Goal: Check status: Check status

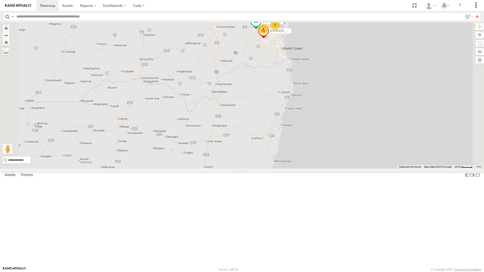
drag, startPoint x: 333, startPoint y: 57, endPoint x: 333, endPoint y: 92, distance: 34.4
click at [333, 92] on div "6 4 [PERSON_NAME] - 364JK9 [PERSON_NAME] 019IP4 - Hilux 2 [PERSON_NAME] 366JK9 …" at bounding box center [242, 95] width 484 height 146
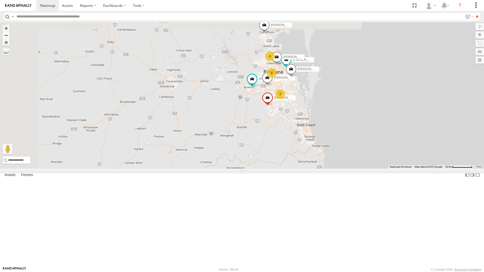
drag, startPoint x: 330, startPoint y: 94, endPoint x: 337, endPoint y: 159, distance: 66.2
click at [338, 161] on div "[PERSON_NAME] - 364JK9 [PERSON_NAME] 019IP4 - Hilux [PERSON_NAME] 366JK9 - Coro…" at bounding box center [242, 95] width 484 height 146
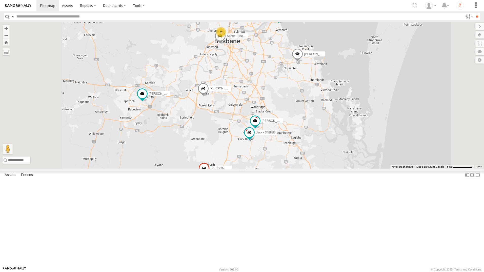
drag, startPoint x: 358, startPoint y: 113, endPoint x: 358, endPoint y: 129, distance: 15.7
click at [359, 129] on div "[PERSON_NAME] - 364JK9 [PERSON_NAME] 019IP4 - Hilux [PERSON_NAME] 366JK9 - Coro…" at bounding box center [242, 95] width 484 height 146
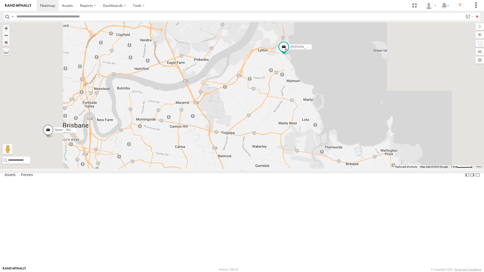
drag, startPoint x: 324, startPoint y: 194, endPoint x: 323, endPoint y: 219, distance: 25.1
click at [324, 169] on div "[PERSON_NAME] - 364JK9 [PERSON_NAME] 019IP4 - Hilux [PERSON_NAME] 366JK9 - Coro…" at bounding box center [242, 95] width 484 height 146
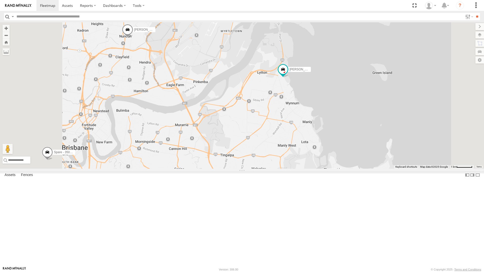
drag, startPoint x: 331, startPoint y: 145, endPoint x: 333, endPoint y: 167, distance: 21.4
click at [333, 168] on div "[PERSON_NAME] - 364JK9 [PERSON_NAME] 019IP4 - Hilux [PERSON_NAME] 366JK9 - Coro…" at bounding box center [242, 95] width 484 height 146
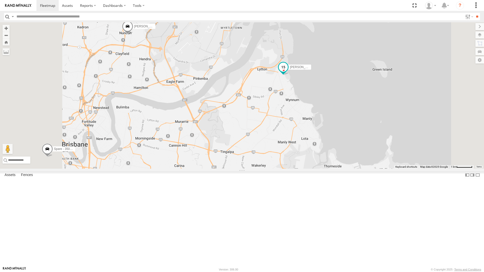
click at [288, 72] on span at bounding box center [283, 67] width 9 height 9
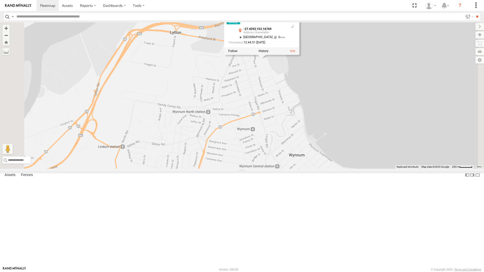
drag, startPoint x: 318, startPoint y: 82, endPoint x: 323, endPoint y: 126, distance: 44.3
click at [323, 126] on div "[PERSON_NAME] - 364JK9 [PERSON_NAME] 019IP4 - Hilux [PERSON_NAME] 366JK9 - Coro…" at bounding box center [242, 95] width 484 height 146
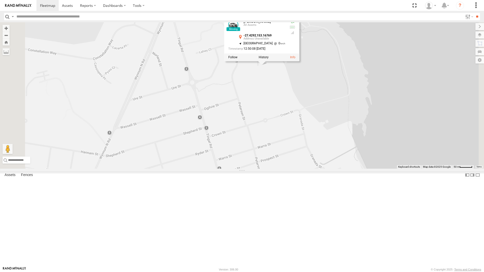
drag, startPoint x: 334, startPoint y: 138, endPoint x: 334, endPoint y: 153, distance: 14.7
click at [334, 153] on div "[PERSON_NAME] - 364JK9 [PERSON_NAME] 019IP4 - Hilux [PERSON_NAME] 366JK9 - Coro…" at bounding box center [242, 95] width 484 height 146
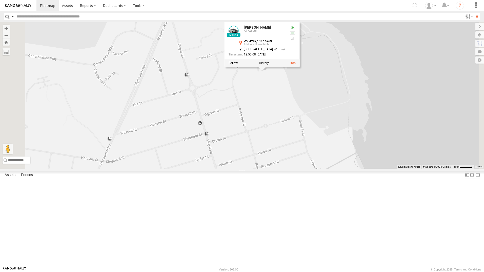
click at [346, 154] on div "[PERSON_NAME] - 364JK9 [PERSON_NAME] 019IP4 - Hilux [PERSON_NAME] 366JK9 - Coro…" at bounding box center [242, 95] width 484 height 146
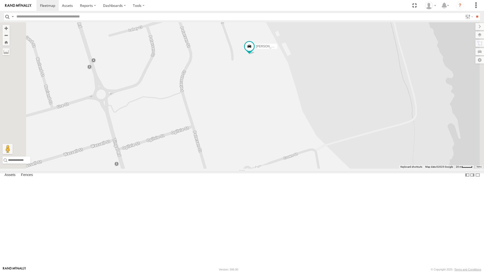
drag, startPoint x: 318, startPoint y: 116, endPoint x: 323, endPoint y: 144, distance: 28.3
click at [323, 144] on div "[PERSON_NAME] - 364JK9 [PERSON_NAME] 019IP4 - Hilux [PERSON_NAME] 366JK9 - Coro…" at bounding box center [242, 95] width 484 height 146
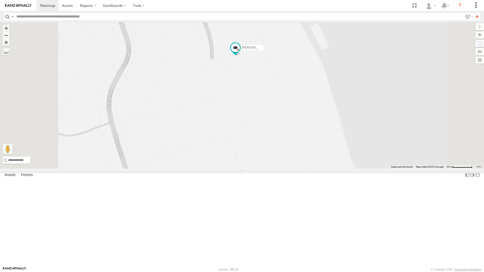
drag, startPoint x: 314, startPoint y: 113, endPoint x: 322, endPoint y: 141, distance: 29.7
click at [322, 141] on div "[PERSON_NAME] - 364JK9 [PERSON_NAME] 019IP4 - Hilux [PERSON_NAME] 366JK9 - Coro…" at bounding box center [242, 95] width 484 height 146
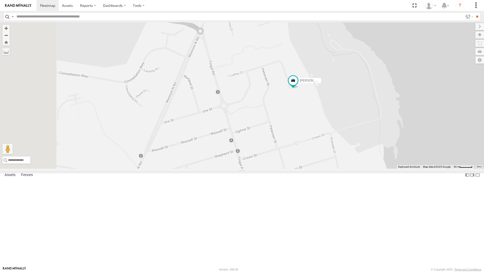
drag, startPoint x: 301, startPoint y: 157, endPoint x: 342, endPoint y: 161, distance: 41.1
click at [342, 161] on div "[PERSON_NAME] - 364JK9 [PERSON_NAME] 019IP4 - Hilux [PERSON_NAME] 366JK9 - Coro…" at bounding box center [242, 95] width 484 height 146
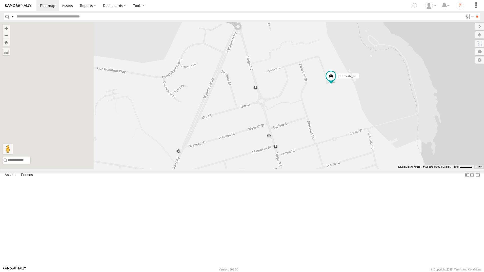
drag, startPoint x: 299, startPoint y: 157, endPoint x: 338, endPoint y: 153, distance: 39.1
click at [342, 152] on div "[PERSON_NAME] - 364JK9 [PERSON_NAME] 019IP4 - Hilux [PERSON_NAME] 366JK9 - Coro…" at bounding box center [242, 95] width 484 height 146
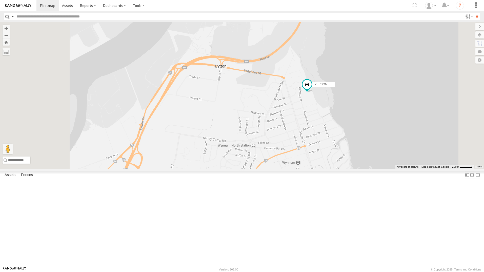
drag, startPoint x: 311, startPoint y: 164, endPoint x: 410, endPoint y: 142, distance: 101.2
click at [410, 142] on div "[PERSON_NAME] - 364JK9 [PERSON_NAME] 019IP4 - Hilux [PERSON_NAME] 366JK9 - Coro…" at bounding box center [242, 95] width 484 height 146
